Goal: Task Accomplishment & Management: Use online tool/utility

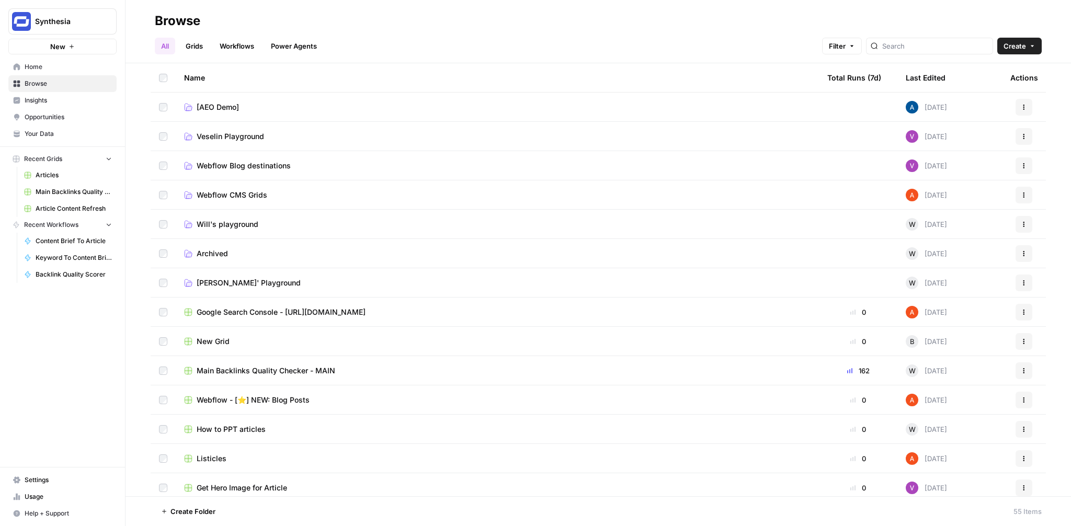
click at [240, 47] on link "Workflows" at bounding box center [236, 46] width 47 height 17
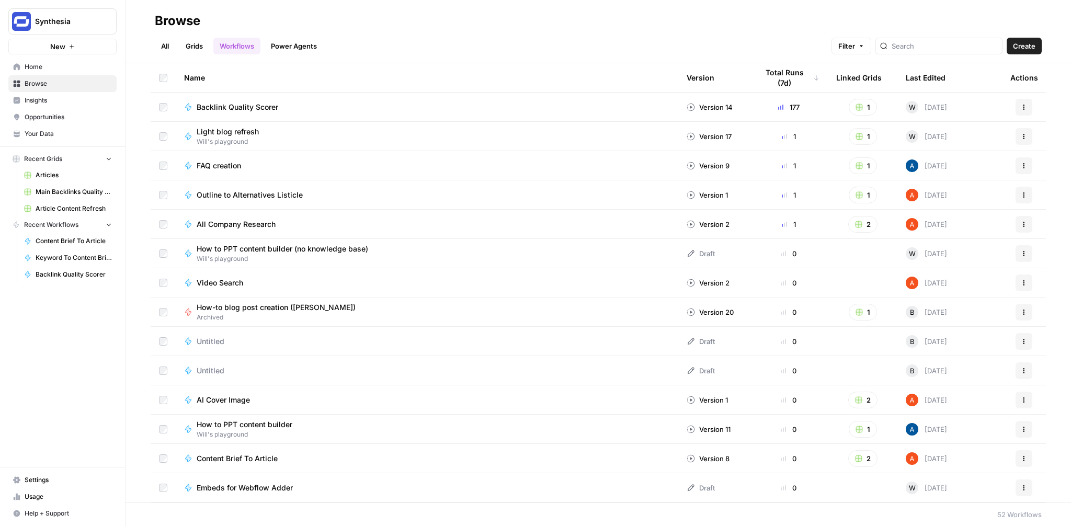
click at [245, 128] on span "Light blog refresh" at bounding box center [228, 132] width 62 height 10
click at [194, 47] on link "Grids" at bounding box center [194, 46] width 30 height 17
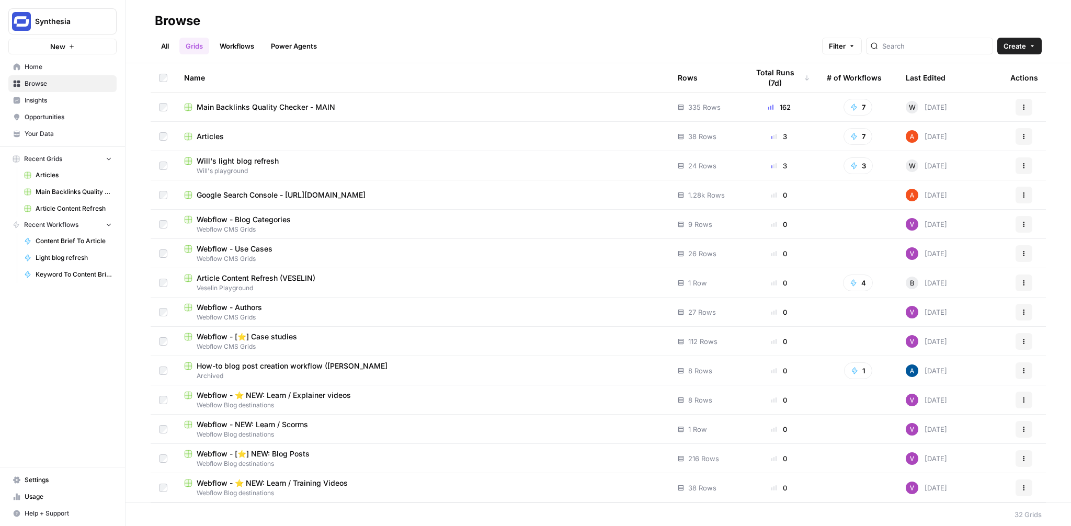
click at [254, 159] on span "Will's light blog refresh" at bounding box center [238, 161] width 82 height 10
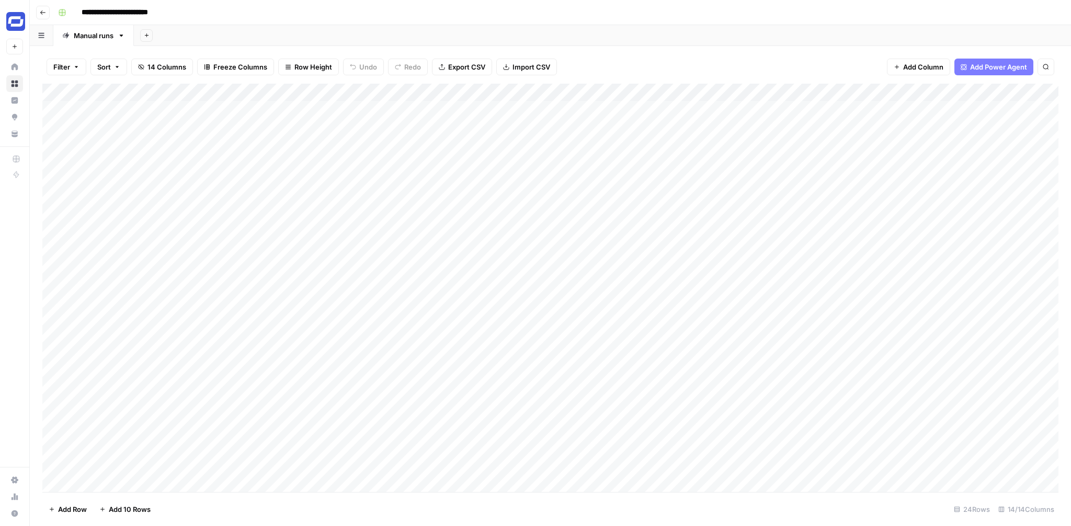
scroll to position [53, 0]
click at [308, 431] on div "Add Column" at bounding box center [550, 288] width 1016 height 408
click at [273, 388] on div "Add Column" at bounding box center [550, 288] width 1016 height 408
click at [304, 372] on div "Add Column" at bounding box center [550, 288] width 1016 height 408
click at [324, 352] on div "Add Column" at bounding box center [550, 288] width 1016 height 408
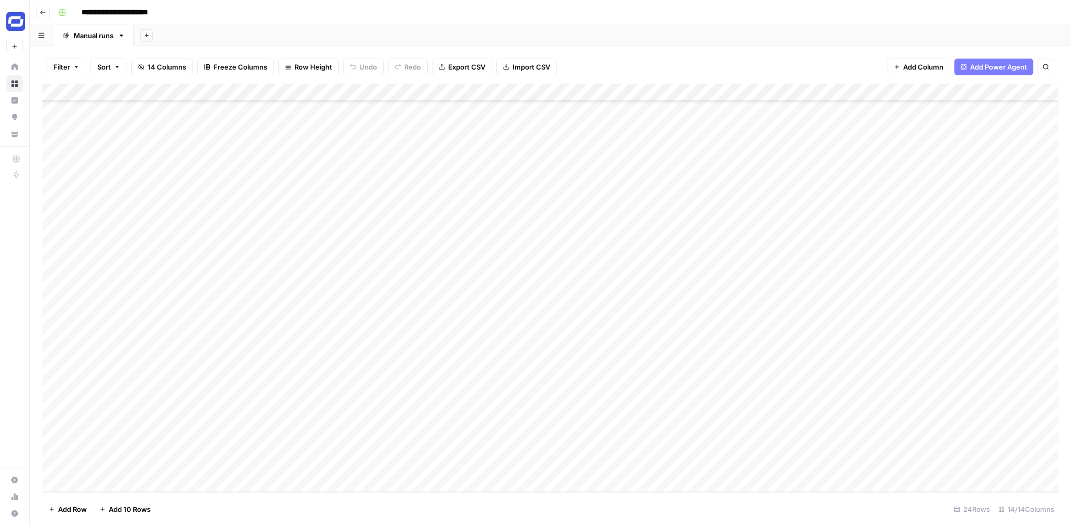
click at [250, 340] on div "Add Column" at bounding box center [550, 288] width 1016 height 408
click at [249, 317] on div "Add Column" at bounding box center [550, 288] width 1016 height 408
click at [318, 304] on div "Add Column" at bounding box center [550, 288] width 1016 height 408
